Goal: Information Seeking & Learning: Learn about a topic

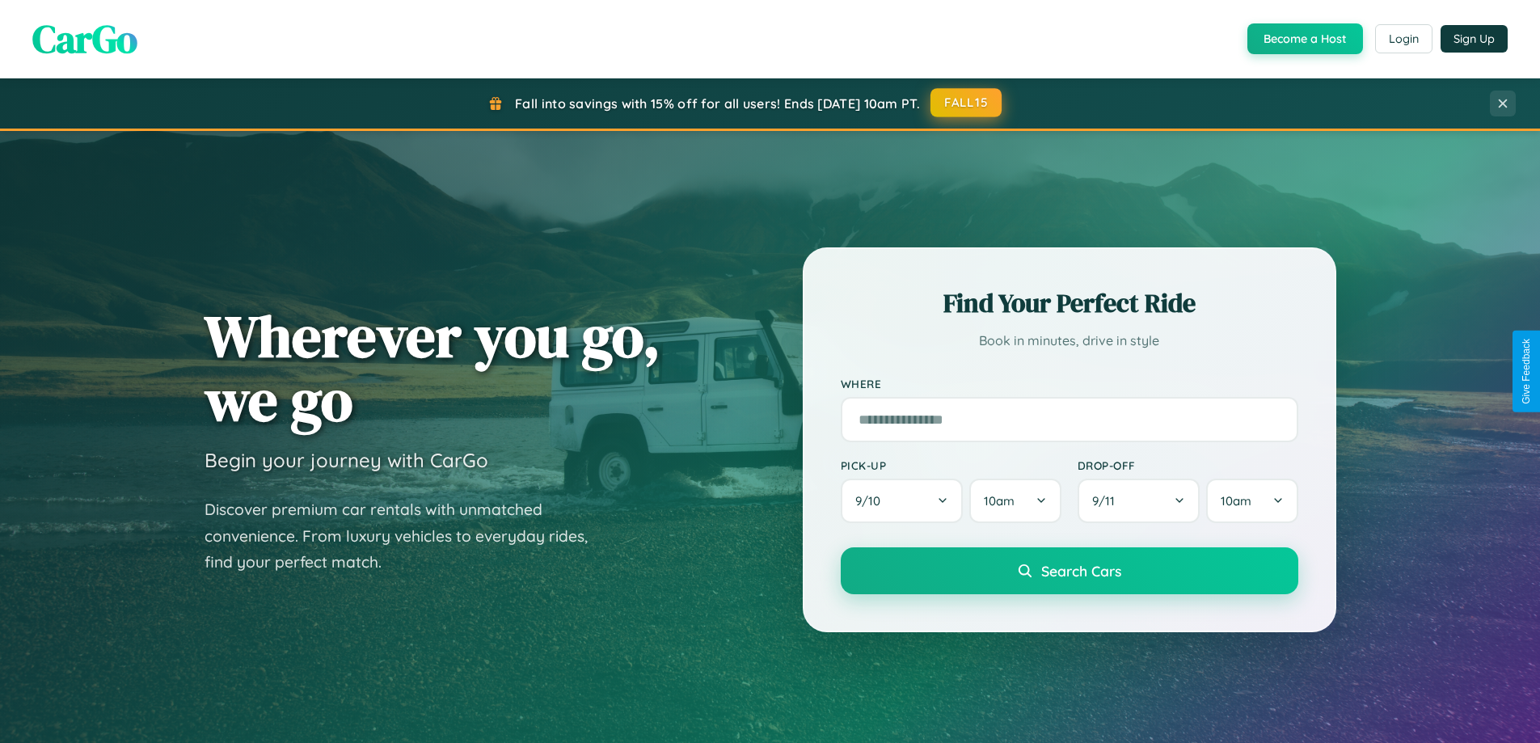
click at [967, 103] on button "FALL15" at bounding box center [965, 102] width 71 height 29
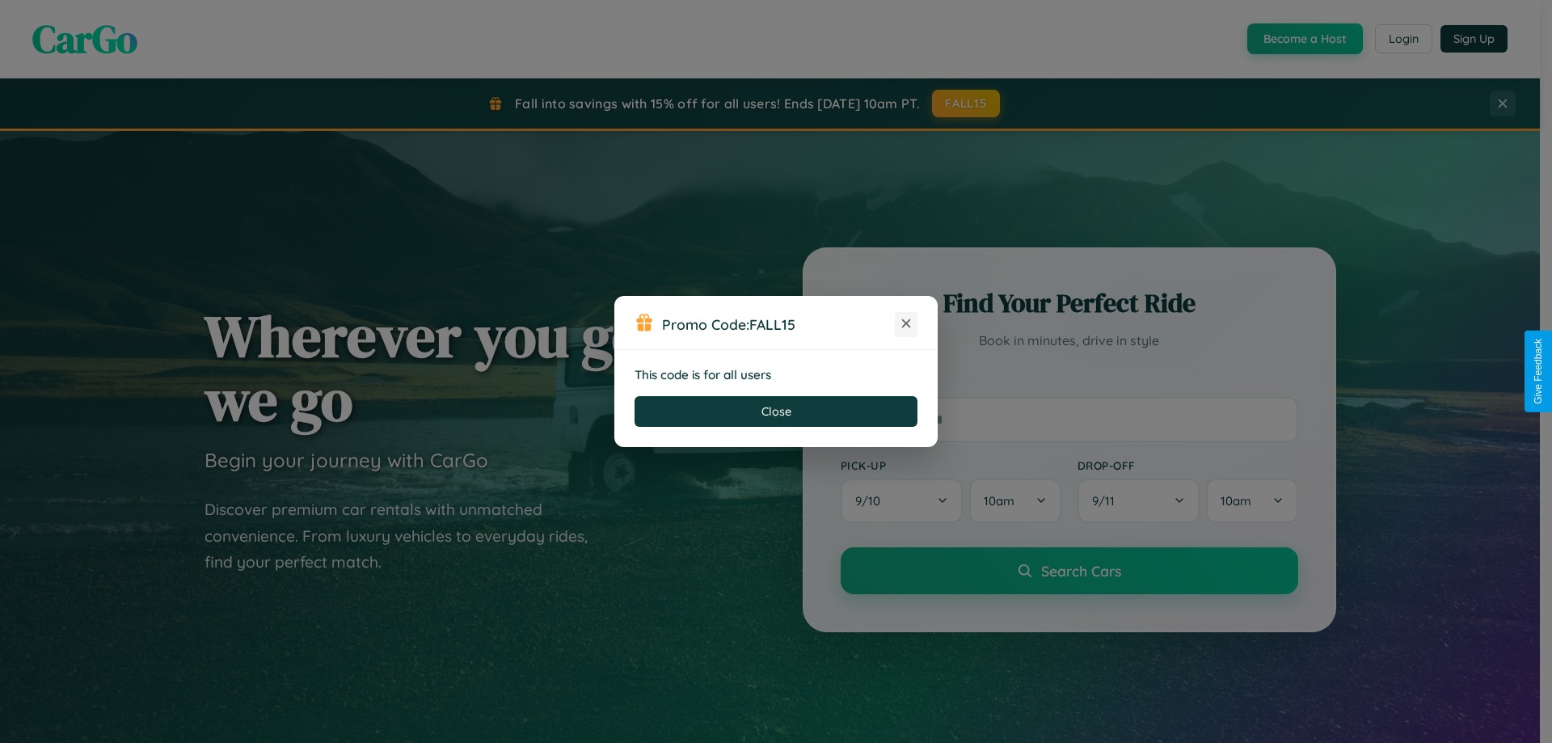
click at [906, 324] on icon at bounding box center [906, 323] width 16 height 16
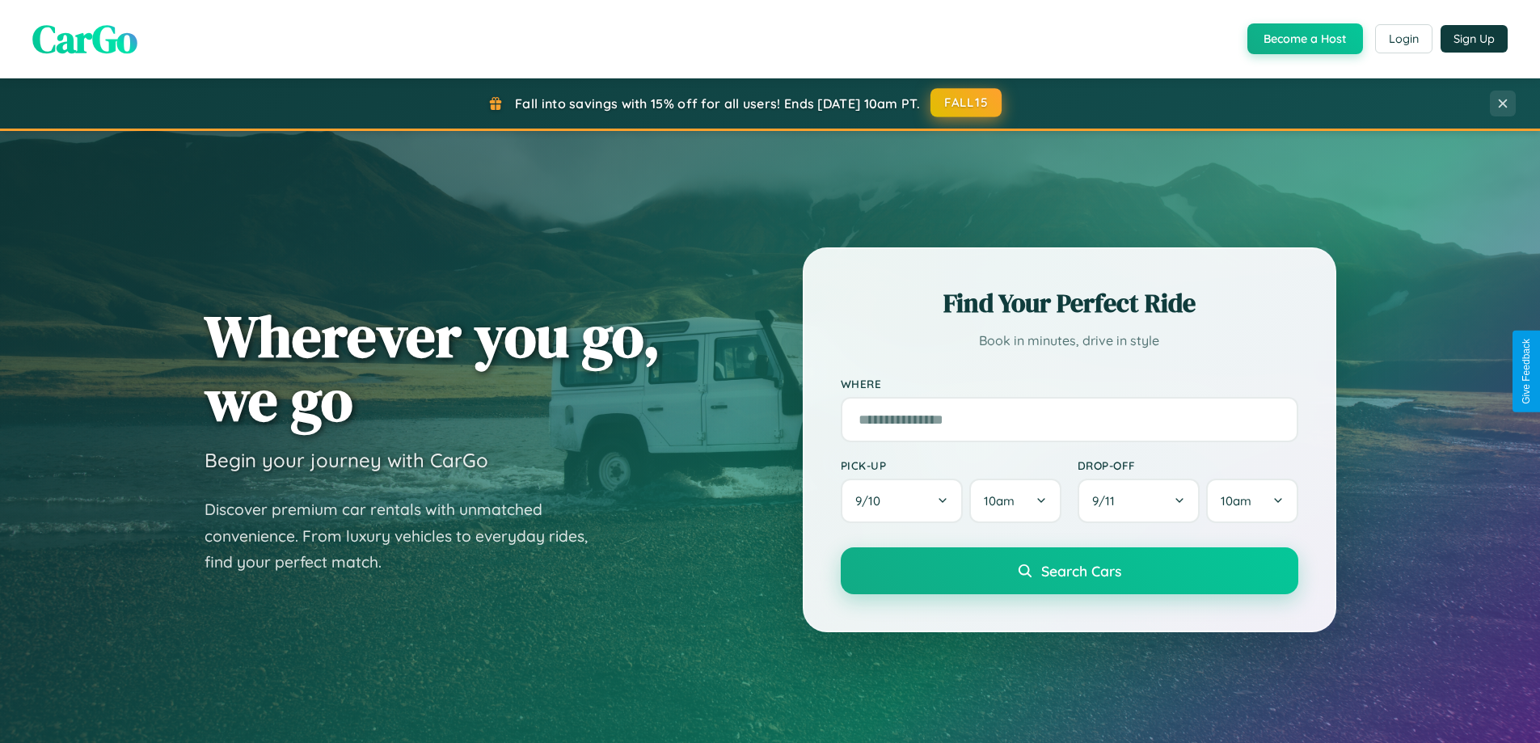
click at [967, 103] on button "FALL15" at bounding box center [965, 102] width 71 height 29
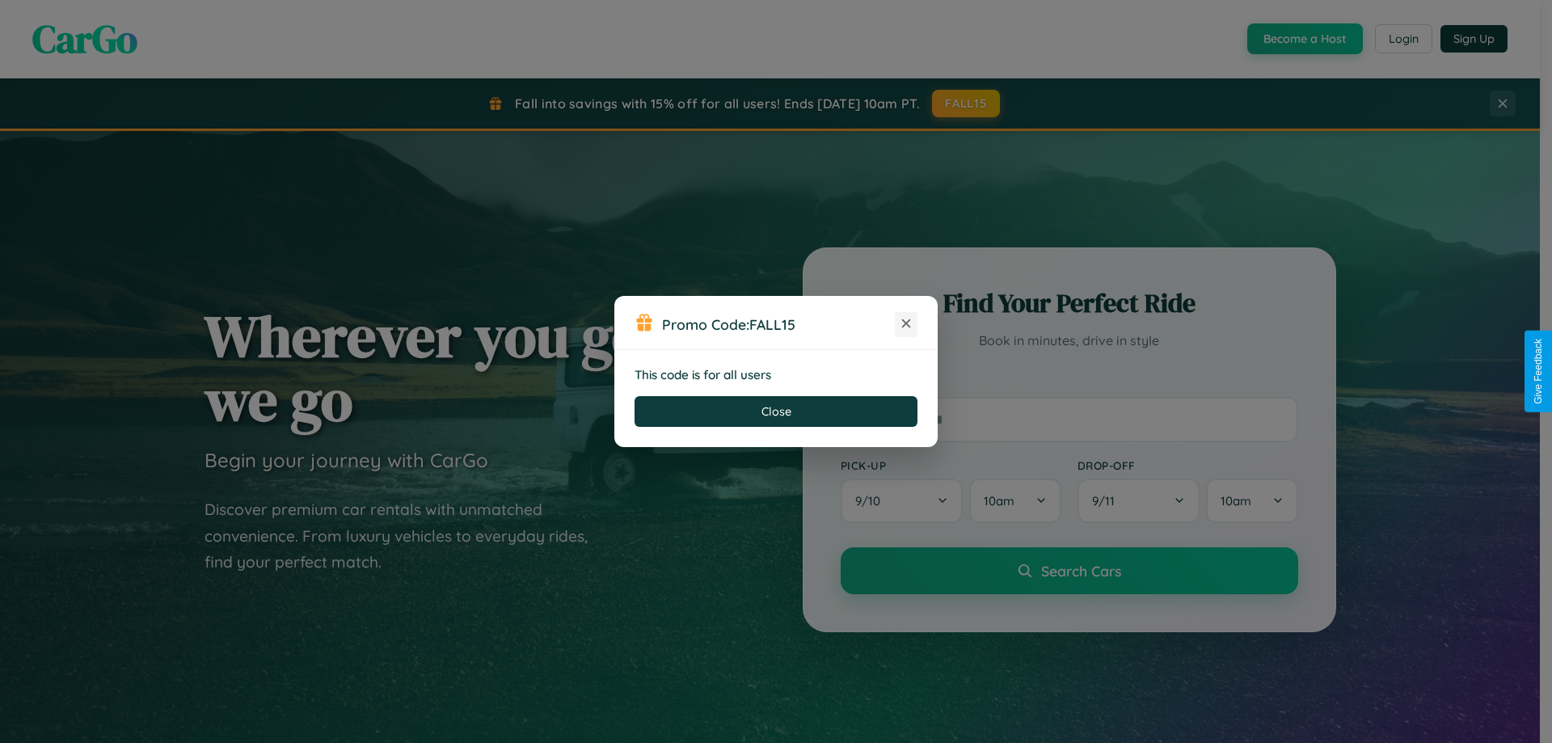
click at [906, 324] on icon at bounding box center [906, 323] width 16 height 16
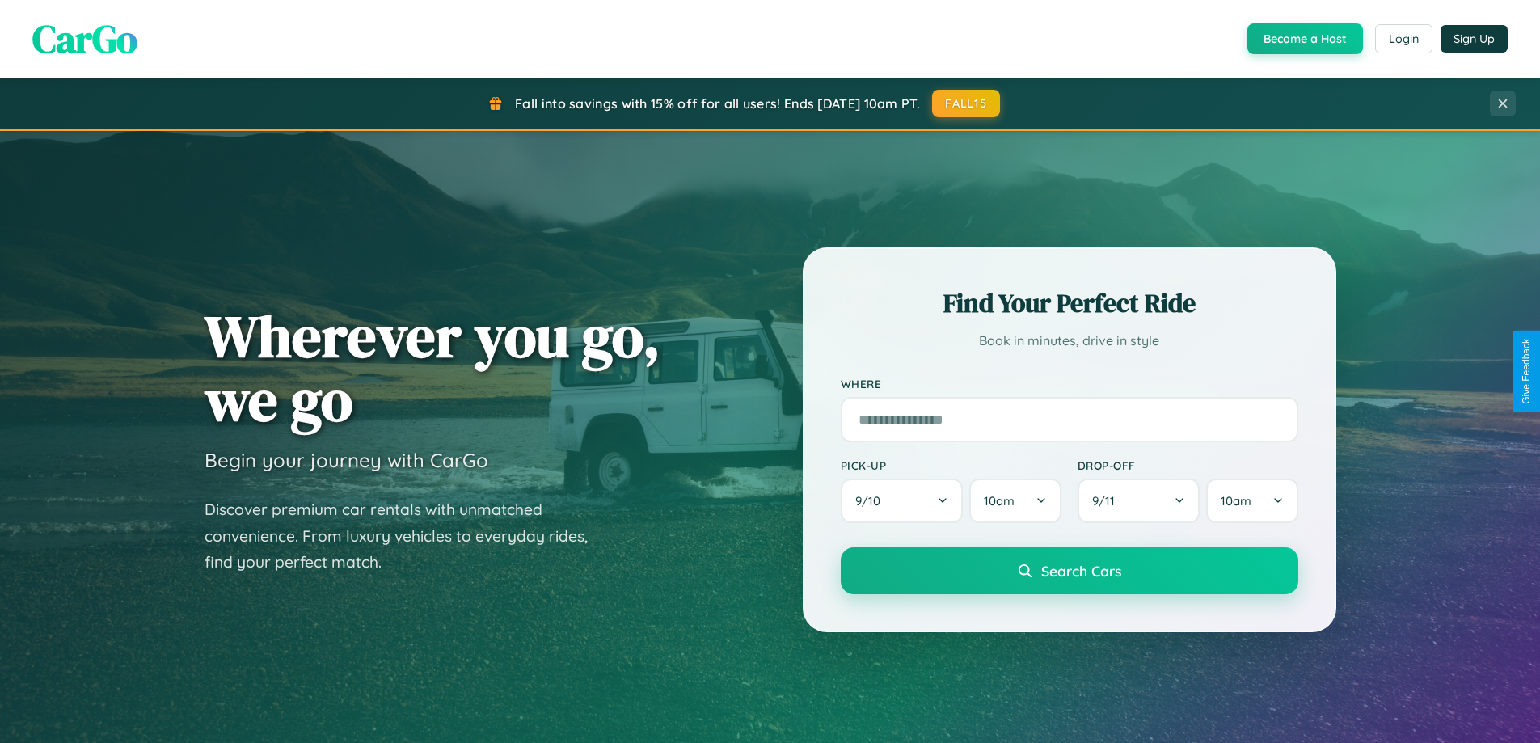
scroll to position [1112, 0]
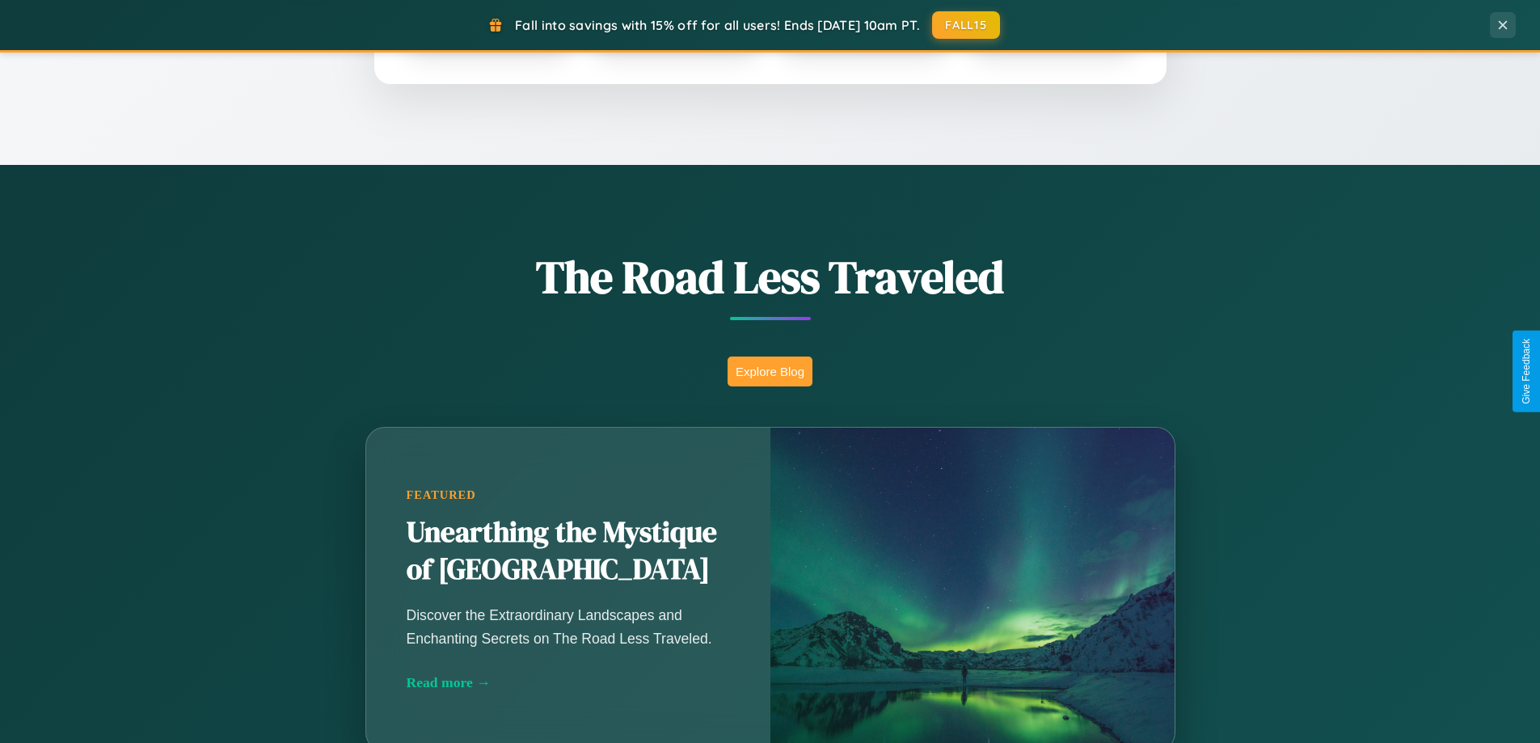
click at [769, 371] on button "Explore Blog" at bounding box center [769, 371] width 85 height 30
